Goal: Information Seeking & Learning: Learn about a topic

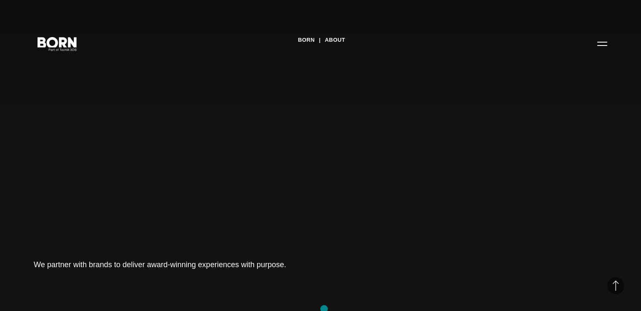
scroll to position [937, 0]
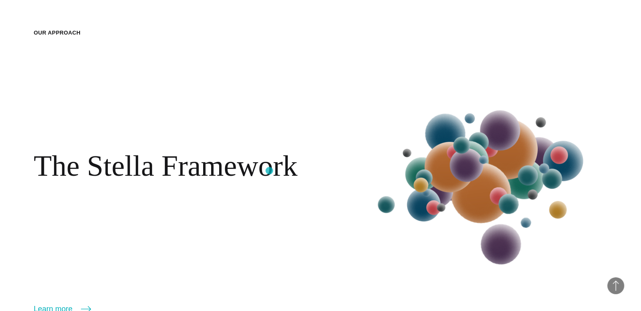
click at [269, 171] on h2 "The Stella Framework" at bounding box center [166, 166] width 264 height 35
click at [465, 172] on img at bounding box center [485, 182] width 246 height 257
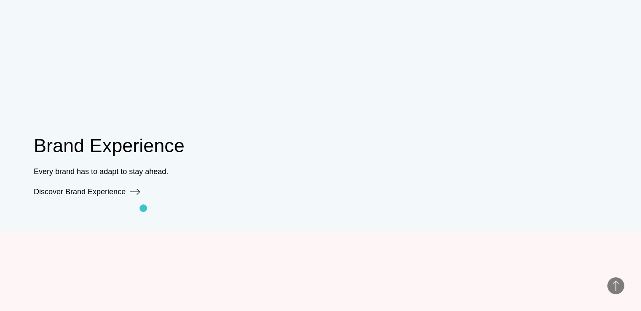
scroll to position [702, 0]
click at [107, 192] on link "Discover Brand Experience" at bounding box center [87, 190] width 106 height 8
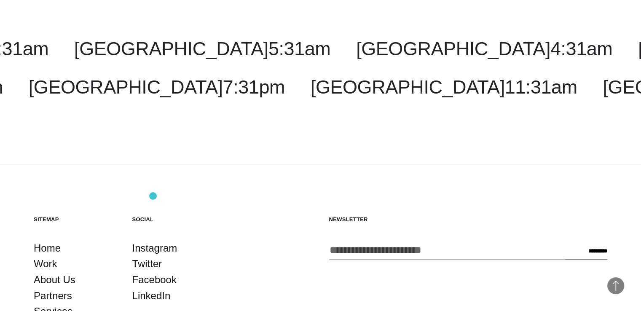
scroll to position [1658, 0]
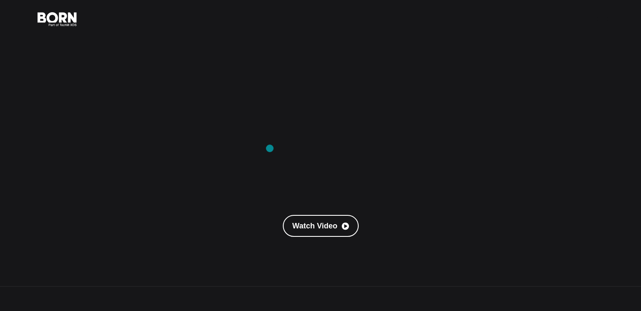
scroll to position [4, 0]
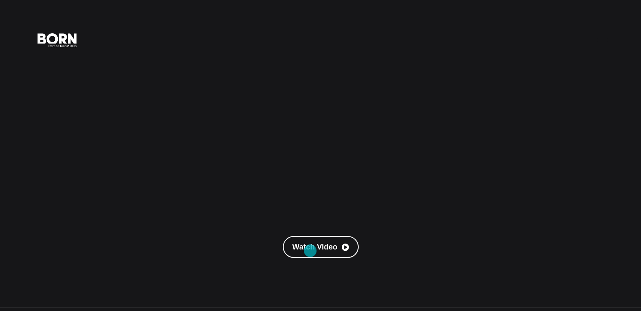
click at [310, 251] on link "Watch Video" at bounding box center [321, 247] width 76 height 22
